Goal: Information Seeking & Learning: Learn about a topic

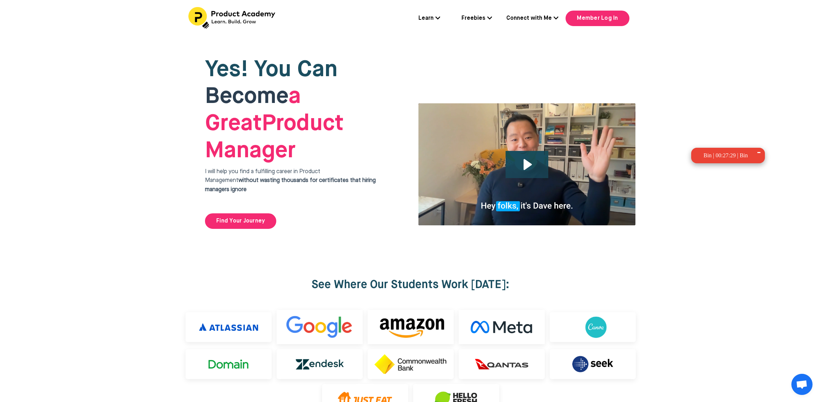
click at [491, 17] on icon at bounding box center [489, 18] width 5 height 6
click at [491, 52] on link "Free: My 5 Steps Breaking into PM Blueprint" at bounding box center [490, 49] width 71 height 34
click at [443, 15] on div "Learn Flagship Course: Breaking Into Product Management Get 1:1 Coaching Join 6…" at bounding box center [410, 18] width 473 height 23
click at [440, 16] on icon at bounding box center [437, 18] width 5 height 6
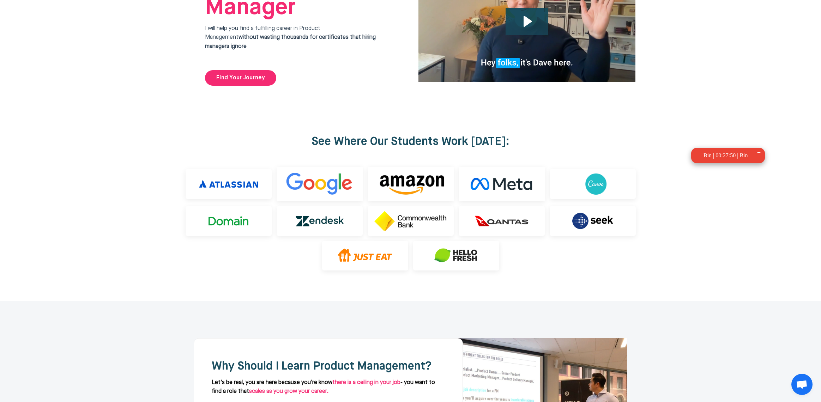
scroll to position [275, 0]
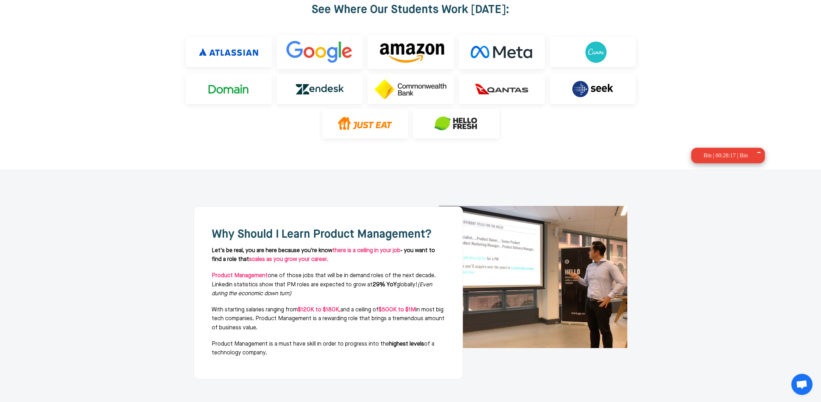
click at [551, 218] on img at bounding box center [533, 277] width 190 height 142
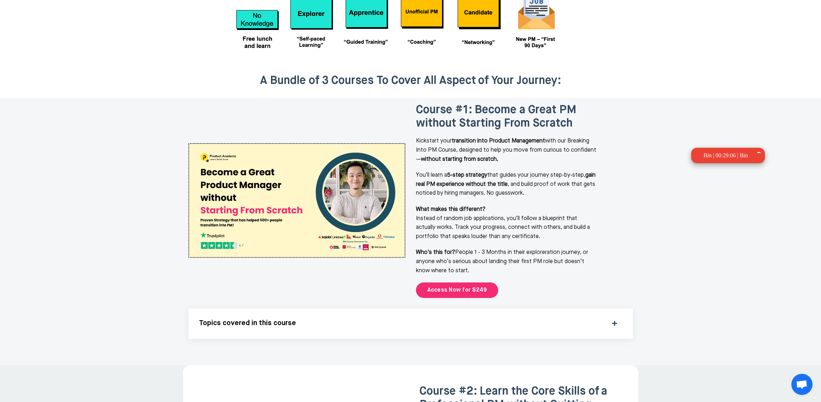
scroll to position [827, 0]
click at [482, 319] on h5 "Topics covered in this course" at bounding box center [401, 323] width 405 height 8
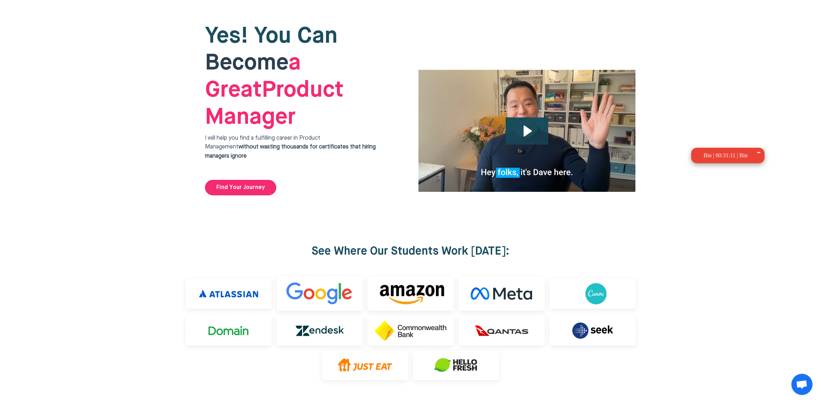
scroll to position [0, 0]
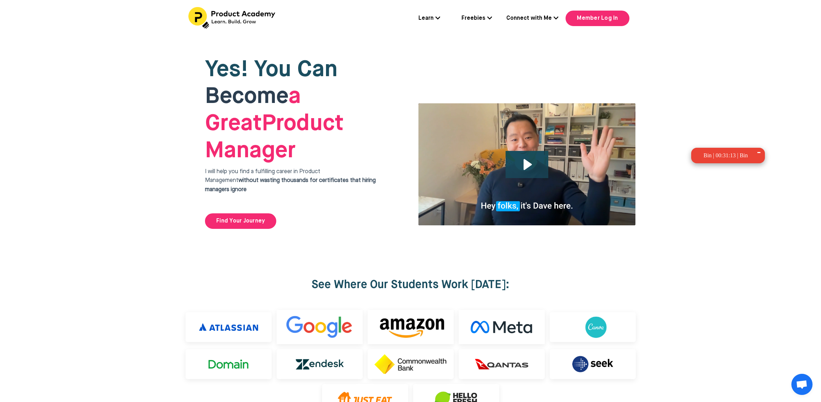
click at [554, 17] on link "Connect with Me" at bounding box center [532, 18] width 52 height 9
click at [489, 16] on icon at bounding box center [489, 18] width 5 height 6
click at [560, 52] on div "Yes! You Can Become a Great Product Manager I will help you find a fulfilling c…" at bounding box center [413, 143] width 455 height 212
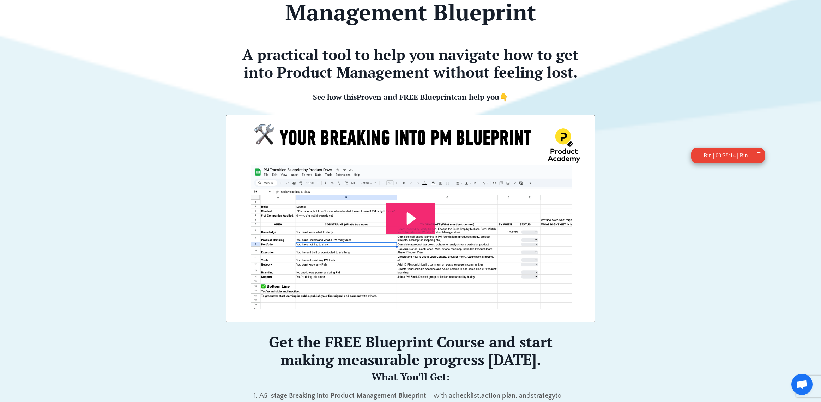
scroll to position [2, 0]
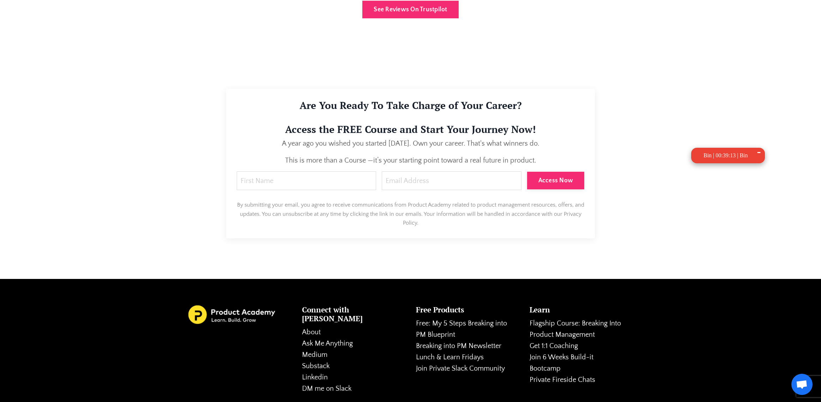
scroll to position [2154, 0]
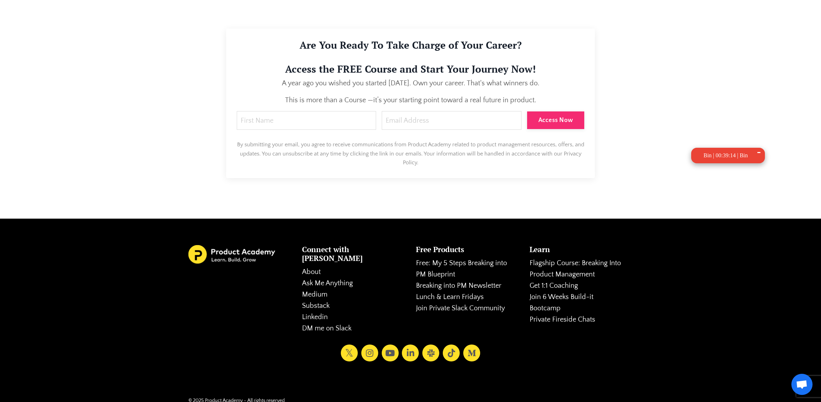
click at [624, 107] on div "Are You Ready To Take Charge of Your Career? Access the FREE Course and Start Y…" at bounding box center [410, 103] width 455 height 160
